Goal: Navigation & Orientation: Understand site structure

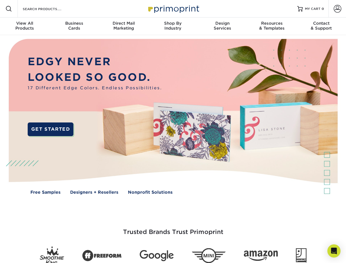
click at [173, 131] on img at bounding box center [173, 120] width 342 height 171
click at [9, 9] on span at bounding box center [8, 8] width 7 height 7
click at [337, 9] on span at bounding box center [338, 9] width 8 height 8
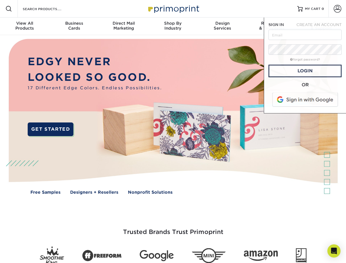
click at [25, 26] on div "View All Products" at bounding box center [24, 26] width 49 height 10
click at [74, 26] on div "Business Cards" at bounding box center [73, 26] width 49 height 10
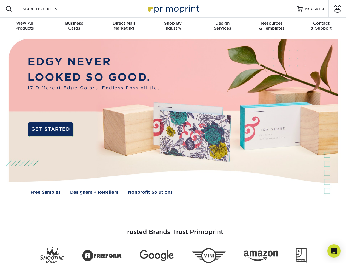
click at [123, 26] on div "Direct Mail Marketing" at bounding box center [123, 26] width 49 height 10
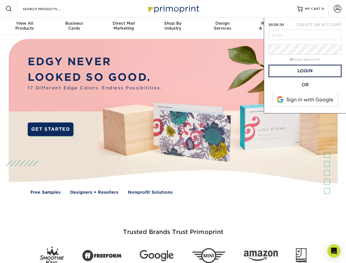
click at [173, 26] on div "Shop By Industry" at bounding box center [172, 26] width 49 height 10
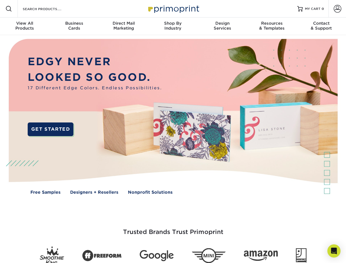
click at [222, 26] on div "Design Services" at bounding box center [222, 26] width 49 height 10
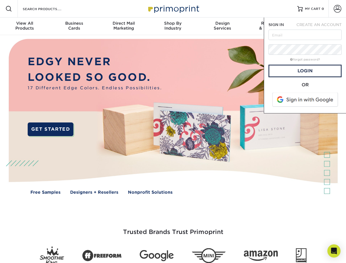
click at [272, 26] on span "SIGN IN" at bounding box center [275, 24] width 15 height 4
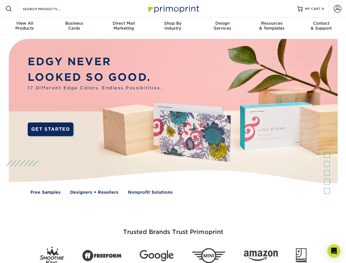
click at [321, 26] on div "Contact & Support" at bounding box center [321, 26] width 49 height 10
